Goal: Book appointment/travel/reservation

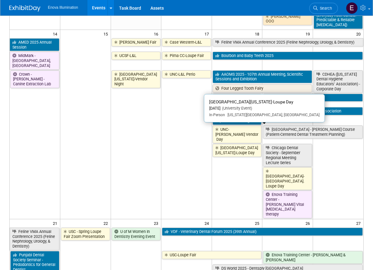
scroll to position [299, 0]
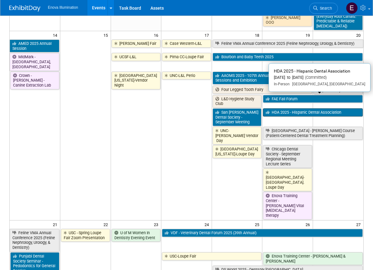
click at [285, 108] on link "HDA 2025 - Hispanic Dental Association" at bounding box center [313, 112] width 100 height 8
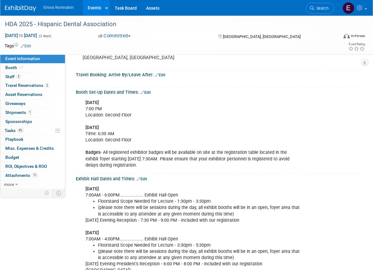
scroll to position [92, 0]
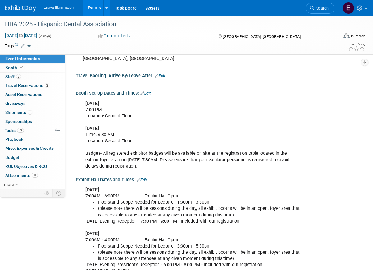
drag, startPoint x: 147, startPoint y: 163, endPoint x: 85, endPoint y: 100, distance: 88.0
click at [85, 100] on div "[DATE] 7:00 PM Location: Second Floor [DATE] Time: 6:30 AM Location: Second Flo…" at bounding box center [192, 134] width 223 height 75
click at [164, 136] on div "[DATE] 7:00 PM Location: Second Floor [DATE] Time: 6:30 AM Location: Second Flo…" at bounding box center [192, 134] width 223 height 75
drag, startPoint x: 143, startPoint y: 164, endPoint x: 86, endPoint y: 104, distance: 83.0
click at [86, 104] on div "[DATE] 7:00 PM Location: Second Floor [DATE] Time: 6:30 AM Location: Second Flo…" at bounding box center [192, 134] width 223 height 75
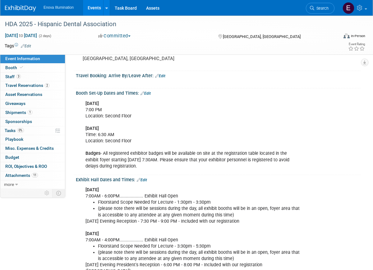
click at [150, 121] on div "[DATE] 7:00 PM Location: Second Floor [DATE] Time: 6:30 AM Location: Second Flo…" at bounding box center [192, 134] width 223 height 75
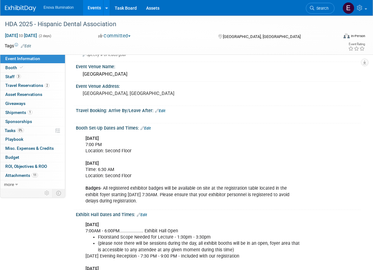
scroll to position [0, 0]
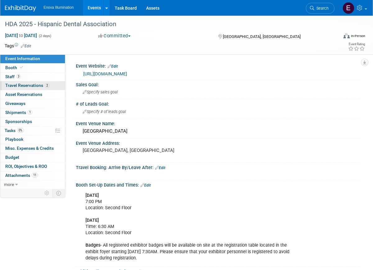
click at [26, 85] on span "Travel Reservations 2" at bounding box center [27, 85] width 44 height 5
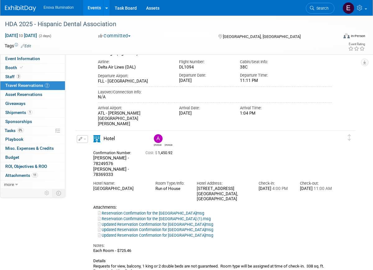
scroll to position [264, 0]
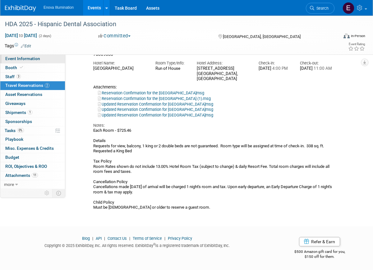
click at [16, 57] on span "Event Information" at bounding box center [22, 58] width 35 height 5
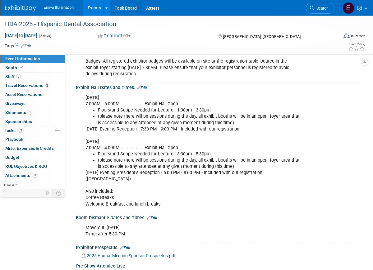
scroll to position [185, 0]
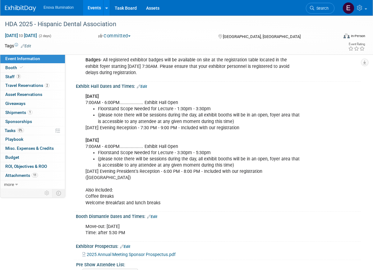
click at [131, 252] on span "2025 Annual Meeting Sponsor Prospectus.pdf" at bounding box center [131, 254] width 89 height 5
click at [22, 84] on span "Travel Reservations 2" at bounding box center [27, 85] width 44 height 5
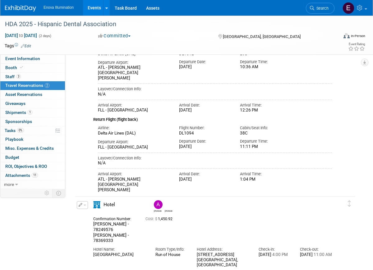
scroll to position [226, 0]
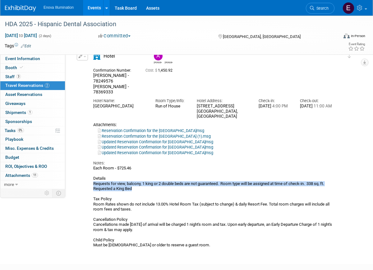
drag, startPoint x: 157, startPoint y: 178, endPoint x: 94, endPoint y: 174, distance: 63.9
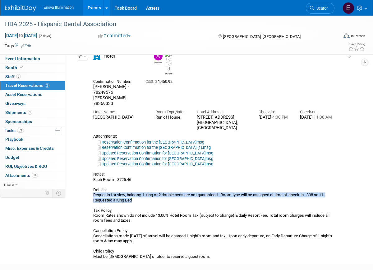
click at [94, 177] on div "Each Room - $725.46 Details Requests for view, balcony, 1 king or 2 double beds…" at bounding box center [212, 218] width 239 height 82
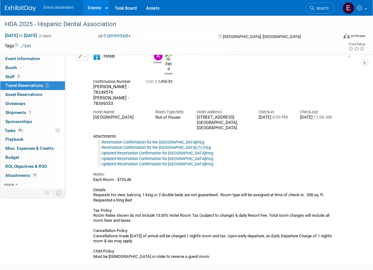
click at [137, 179] on div "Each Room - $725.46 Details Requests for view, balcony, 1 king or 2 double beds…" at bounding box center [212, 218] width 239 height 82
click at [21, 75] on link "3 Staff 3" at bounding box center [32, 76] width 65 height 9
